Goal: Check status: Check status

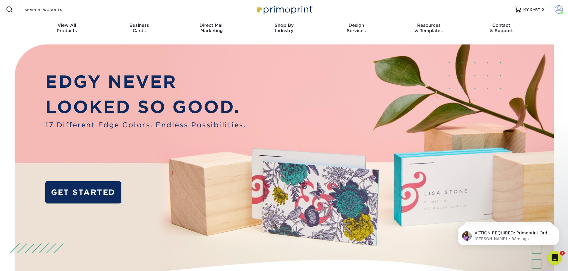
click at [555, 10] on span at bounding box center [558, 9] width 8 height 8
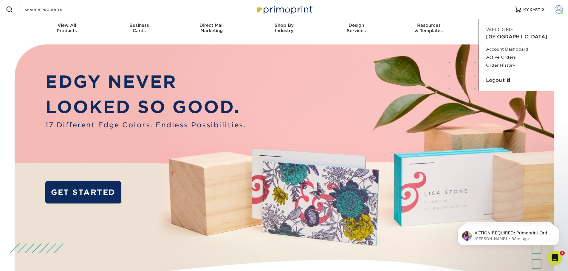
click at [556, 10] on span at bounding box center [558, 9] width 8 height 8
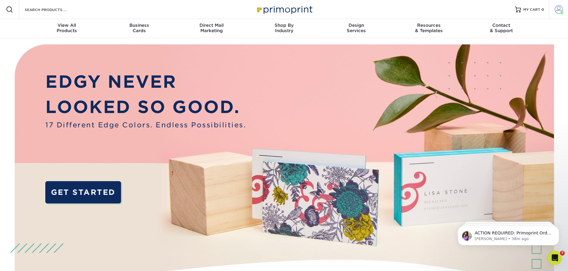
click at [556, 10] on span at bounding box center [558, 9] width 8 height 8
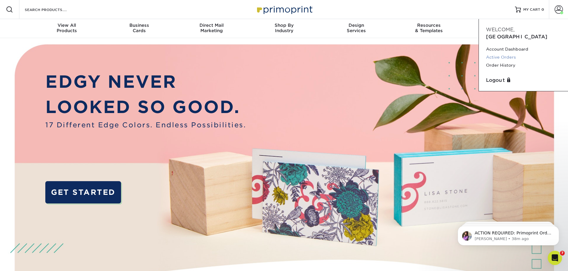
click at [506, 53] on link "Active Orders" at bounding box center [523, 57] width 75 height 8
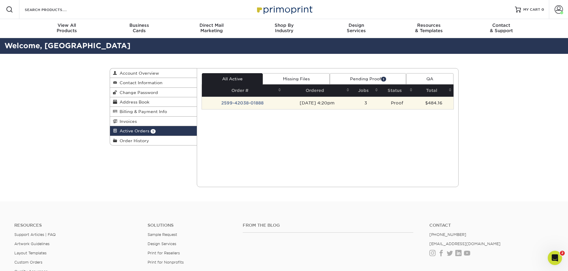
click at [294, 105] on td "[DATE] 4:20pm" at bounding box center [317, 103] width 69 height 13
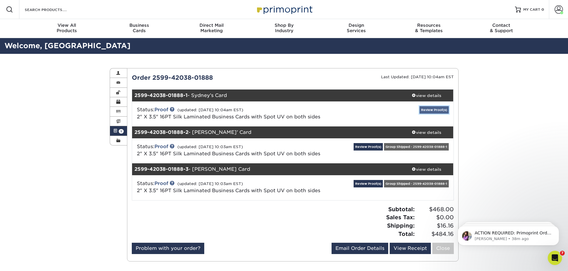
click at [427, 111] on link "Review Proof(s)" at bounding box center [433, 109] width 29 height 7
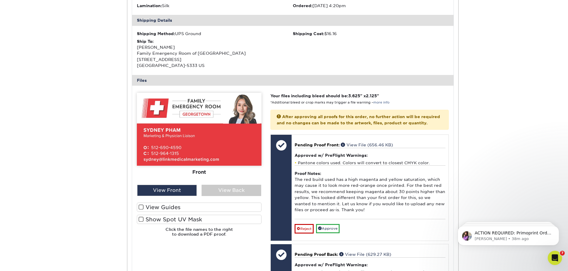
scroll to position [179, 0]
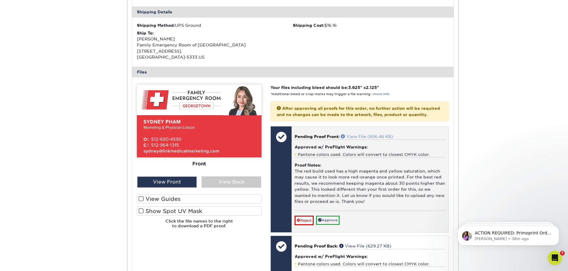
click at [380, 139] on link "View File (656.46 KB)" at bounding box center [367, 136] width 52 height 5
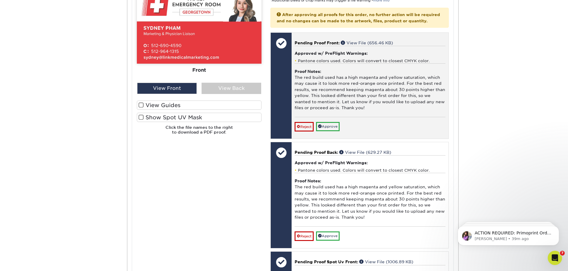
scroll to position [238, 0]
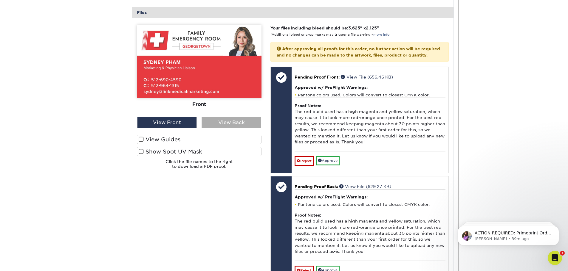
click at [232, 123] on div "View Back" at bounding box center [231, 122] width 60 height 11
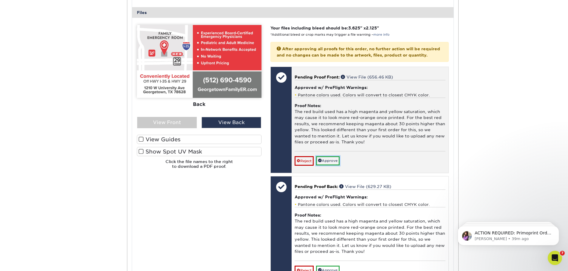
click at [339, 166] on link "Approve" at bounding box center [328, 160] width 24 height 9
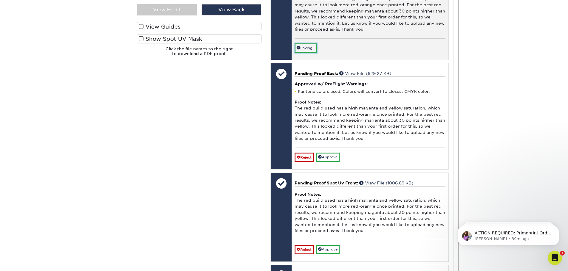
scroll to position [358, 0]
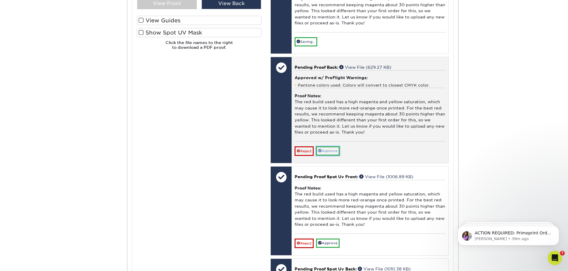
click at [335, 156] on link "Approve" at bounding box center [328, 151] width 24 height 9
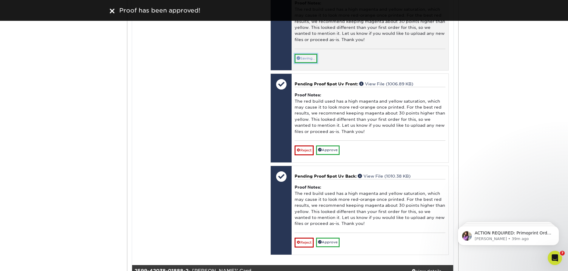
scroll to position [447, 0]
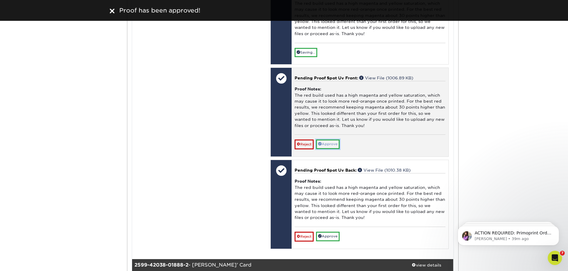
click at [335, 149] on link "Approve" at bounding box center [328, 144] width 24 height 9
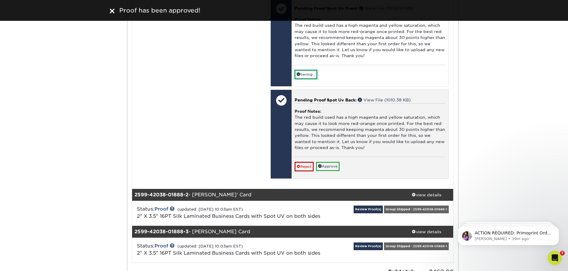
scroll to position [566, 0]
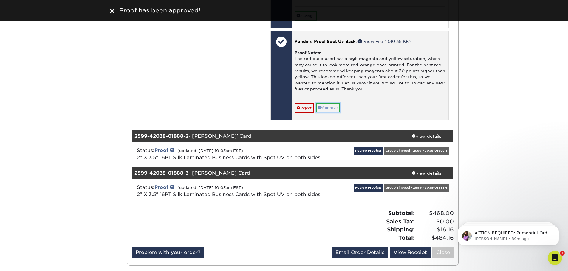
click at [330, 113] on link "Approve" at bounding box center [328, 107] width 24 height 9
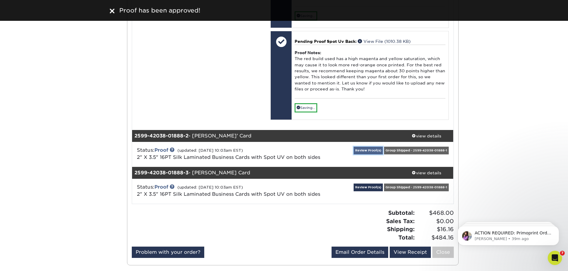
click at [364, 154] on link "Review Proof(s)" at bounding box center [367, 150] width 29 height 7
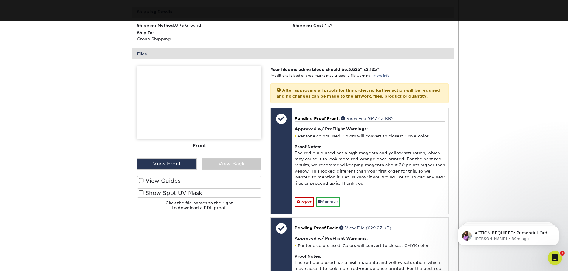
scroll to position [765, 0]
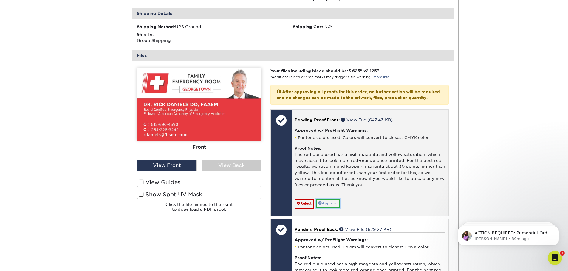
click at [333, 208] on link "Approve" at bounding box center [328, 203] width 24 height 9
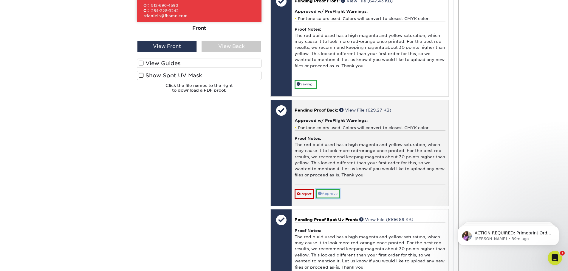
click at [335, 199] on link "Approve" at bounding box center [328, 193] width 24 height 9
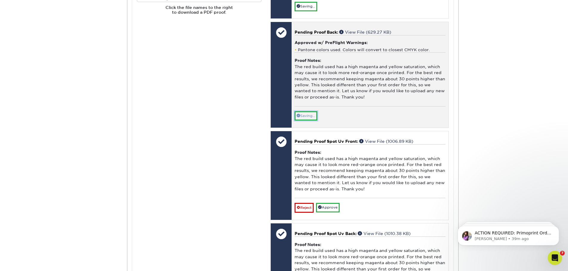
scroll to position [1034, 0]
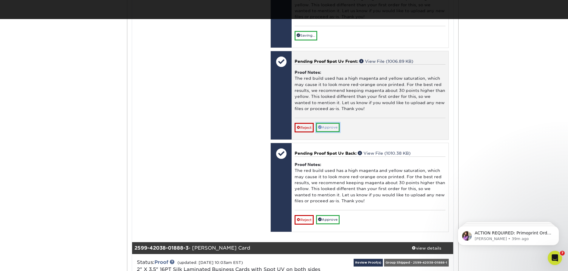
click at [328, 132] on link "Approve" at bounding box center [328, 127] width 24 height 9
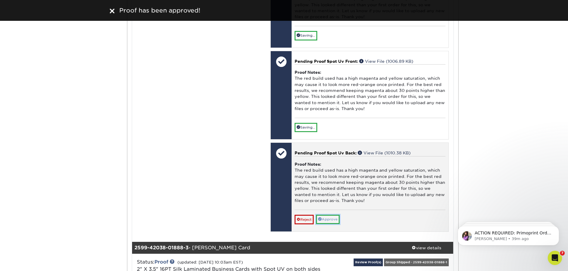
click at [329, 224] on link "Approve" at bounding box center [328, 219] width 24 height 9
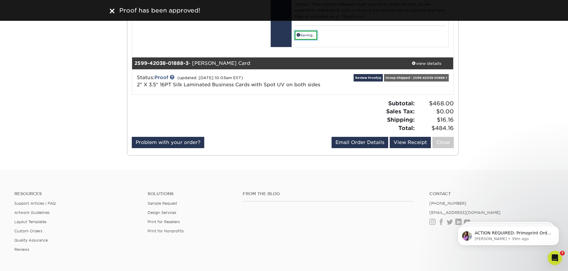
scroll to position [1212, 0]
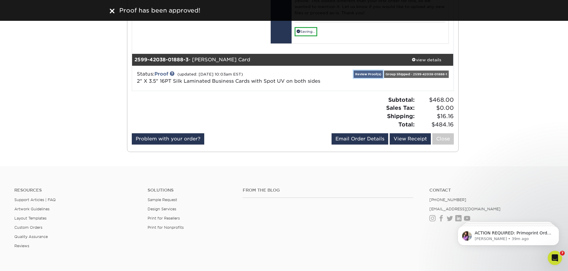
click at [371, 78] on link "Review Proof(s)" at bounding box center [367, 74] width 29 height 7
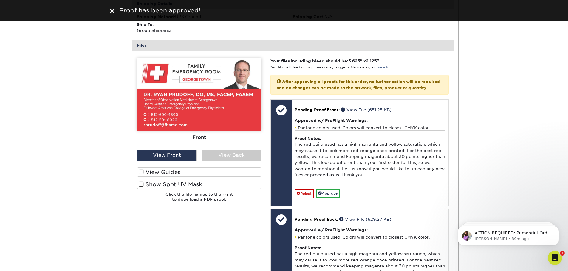
scroll to position [1382, 0]
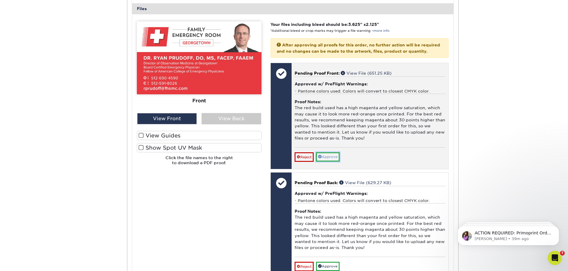
click at [335, 162] on link "Approve" at bounding box center [328, 157] width 24 height 9
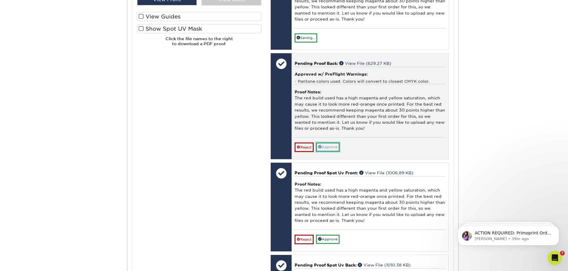
click at [337, 152] on link "Approve" at bounding box center [328, 147] width 24 height 9
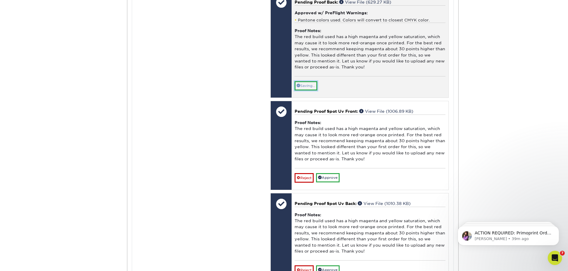
scroll to position [1620, 0]
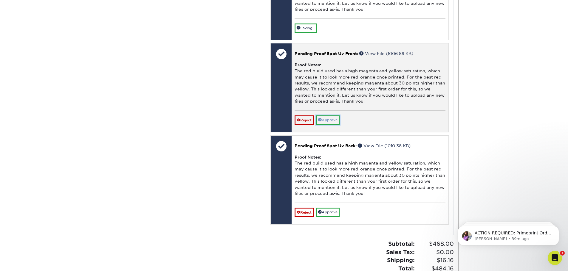
click at [333, 125] on link "Approve" at bounding box center [328, 120] width 24 height 9
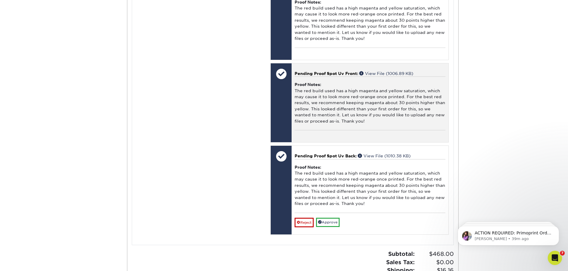
scroll to position [1650, 0]
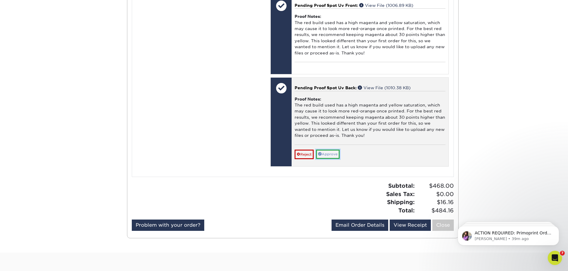
click at [330, 159] on link "Approve" at bounding box center [328, 154] width 24 height 9
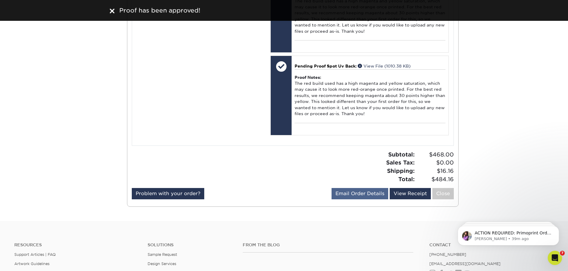
scroll to position [1769, 0]
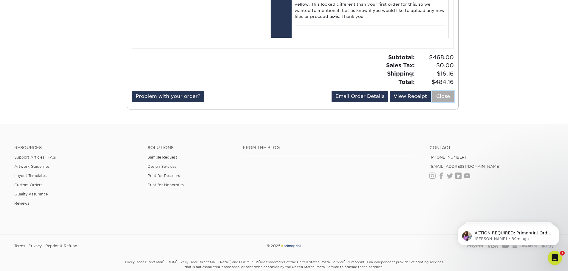
click at [439, 102] on link "Close" at bounding box center [442, 96] width 21 height 11
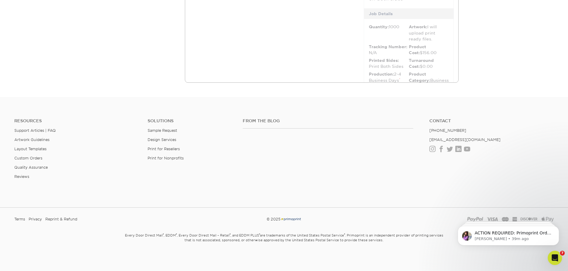
scroll to position [0, 0]
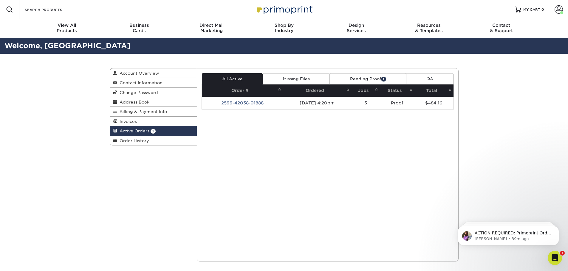
click at [349, 78] on link "Pending Proof 1" at bounding box center [368, 78] width 76 height 11
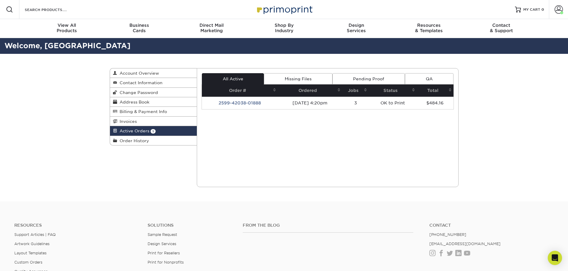
click at [370, 77] on link "Pending Proof" at bounding box center [368, 78] width 72 height 11
